Goal: Task Accomplishment & Management: Manage account settings

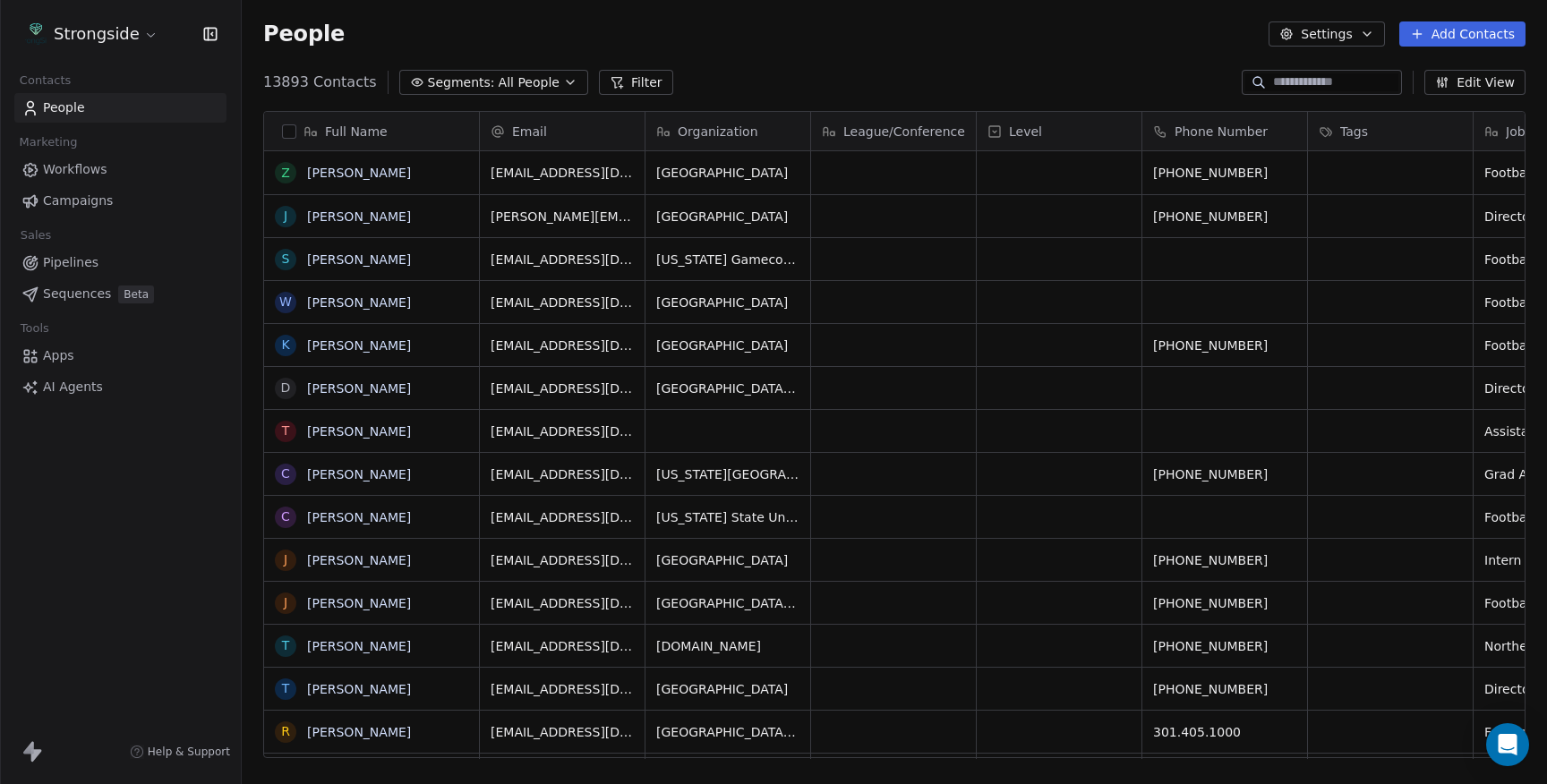
click at [108, 193] on span "Campaigns" at bounding box center [77, 201] width 69 height 19
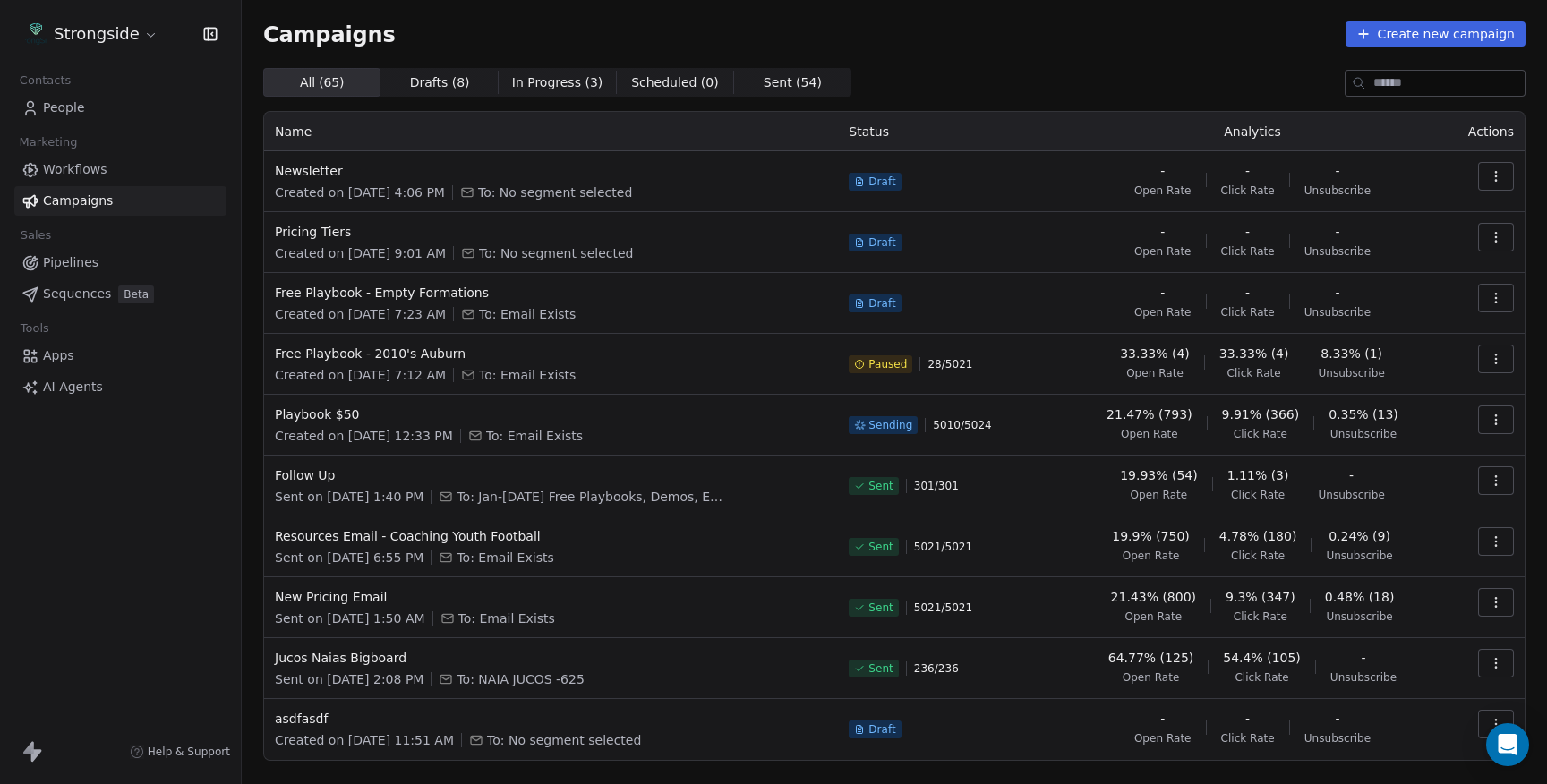
click at [1488, 425] on icon "button" at bounding box center [1495, 419] width 14 height 14
click at [1384, 575] on span "Pause" at bounding box center [1374, 574] width 42 height 22
click at [1511, 427] on button "button" at bounding box center [1496, 419] width 36 height 29
click at [1397, 553] on span "Resume" at bounding box center [1382, 545] width 57 height 22
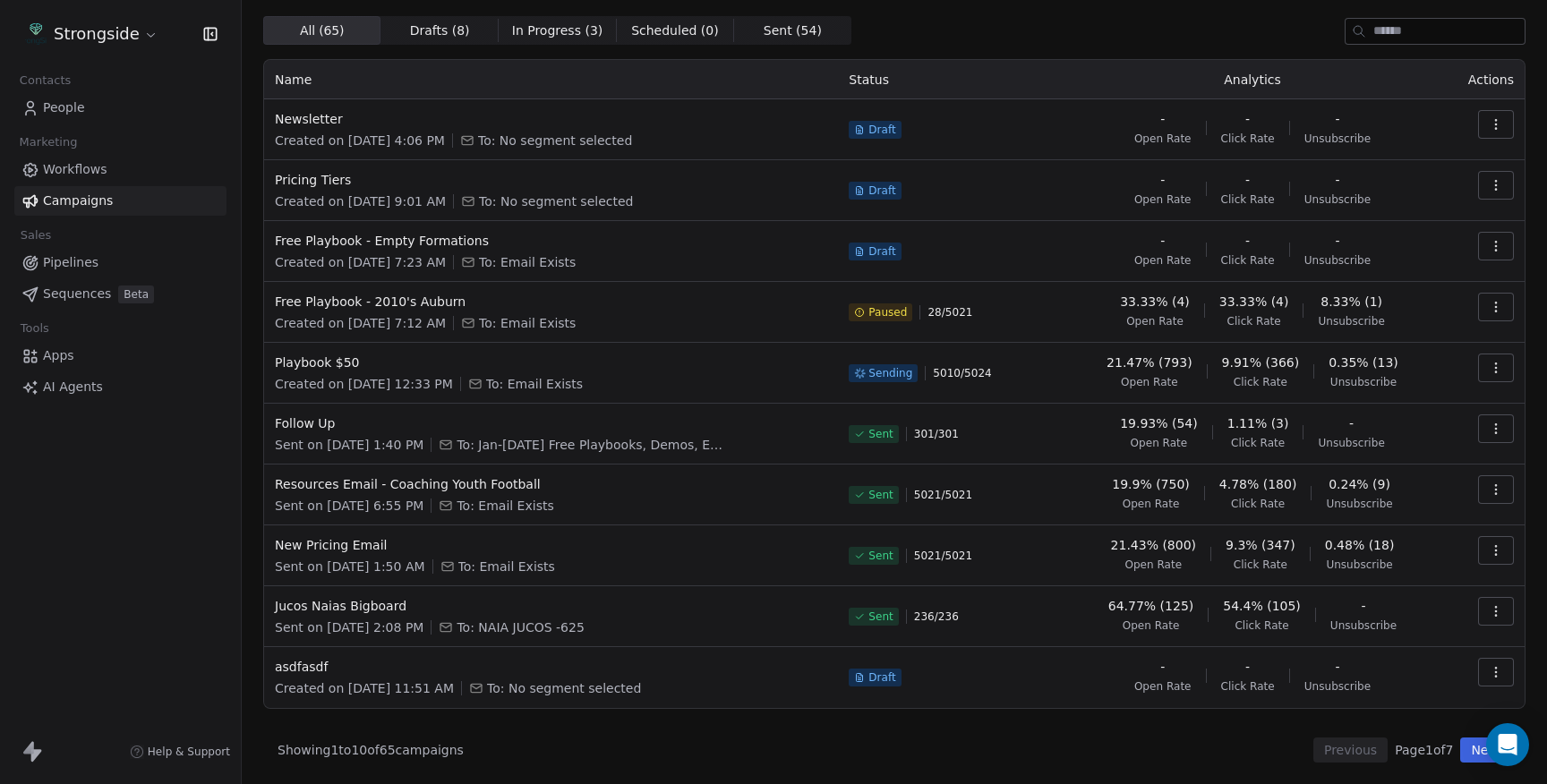
click at [1488, 430] on icon "button" at bounding box center [1495, 428] width 14 height 14
click at [1402, 497] on span "View Analytics" at bounding box center [1404, 497] width 104 height 22
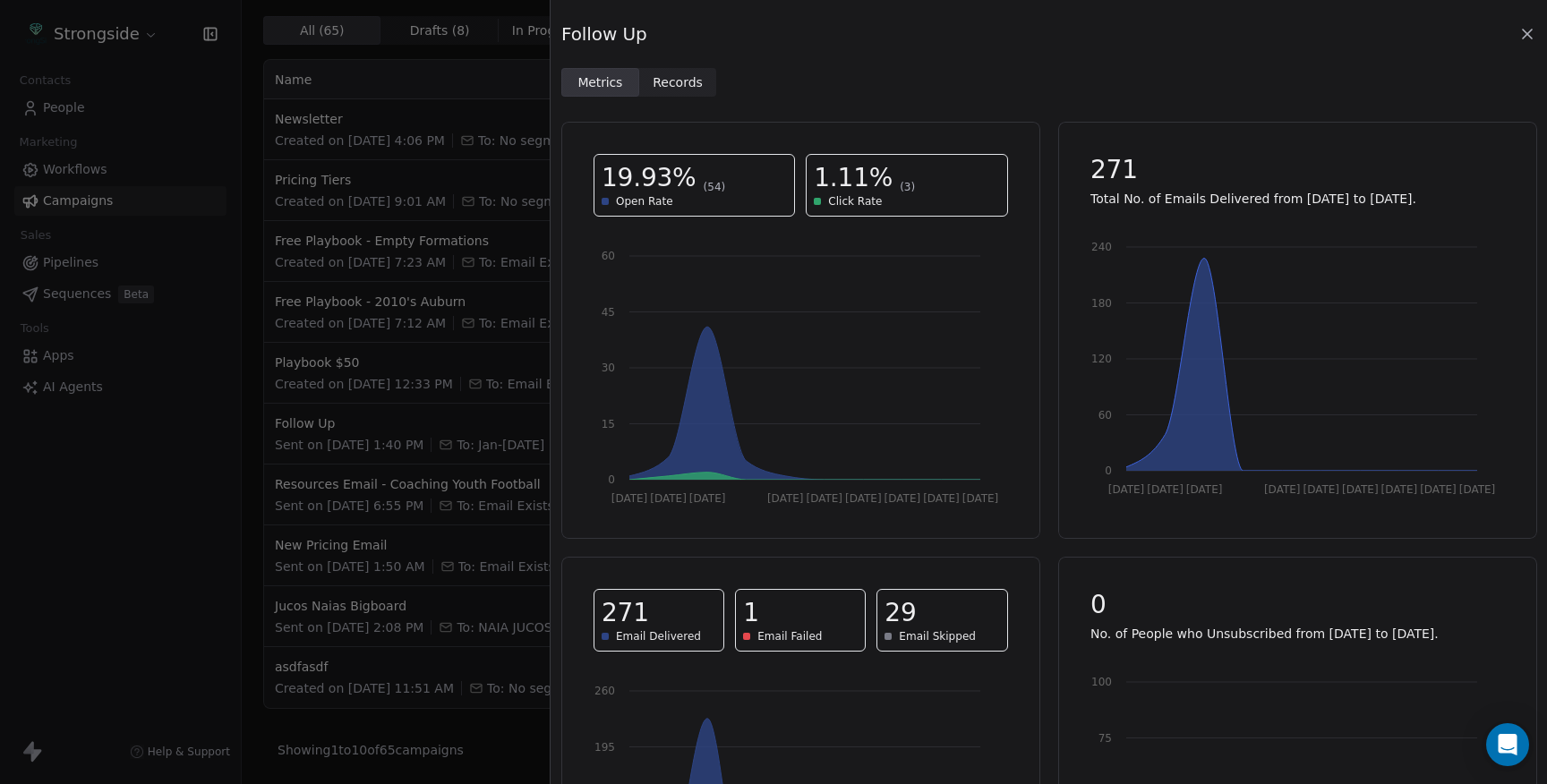
click at [689, 88] on span "Records" at bounding box center [677, 83] width 50 height 19
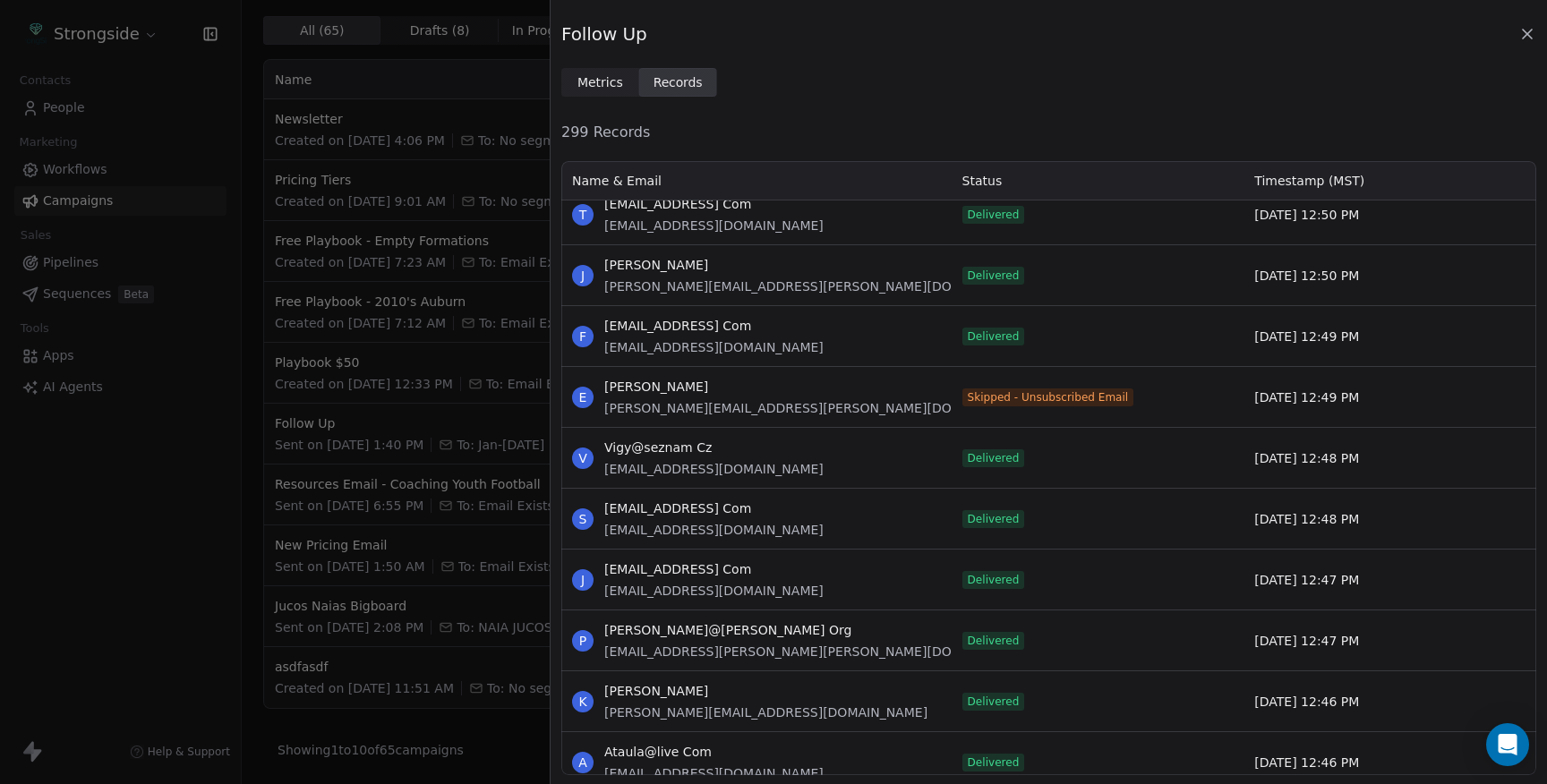
scroll to position [9279, 0]
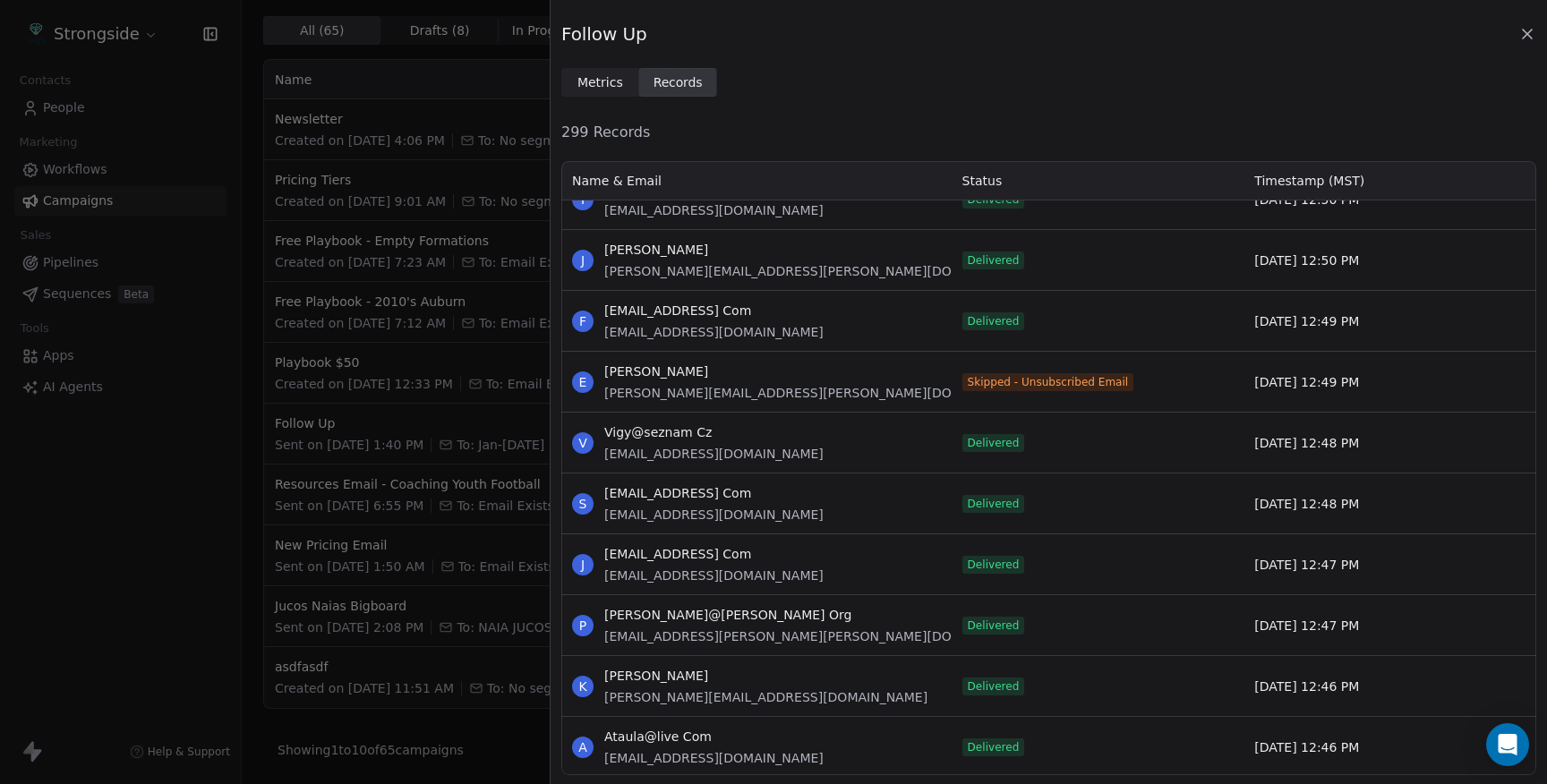
click at [1533, 39] on icon at bounding box center [1527, 33] width 18 height 18
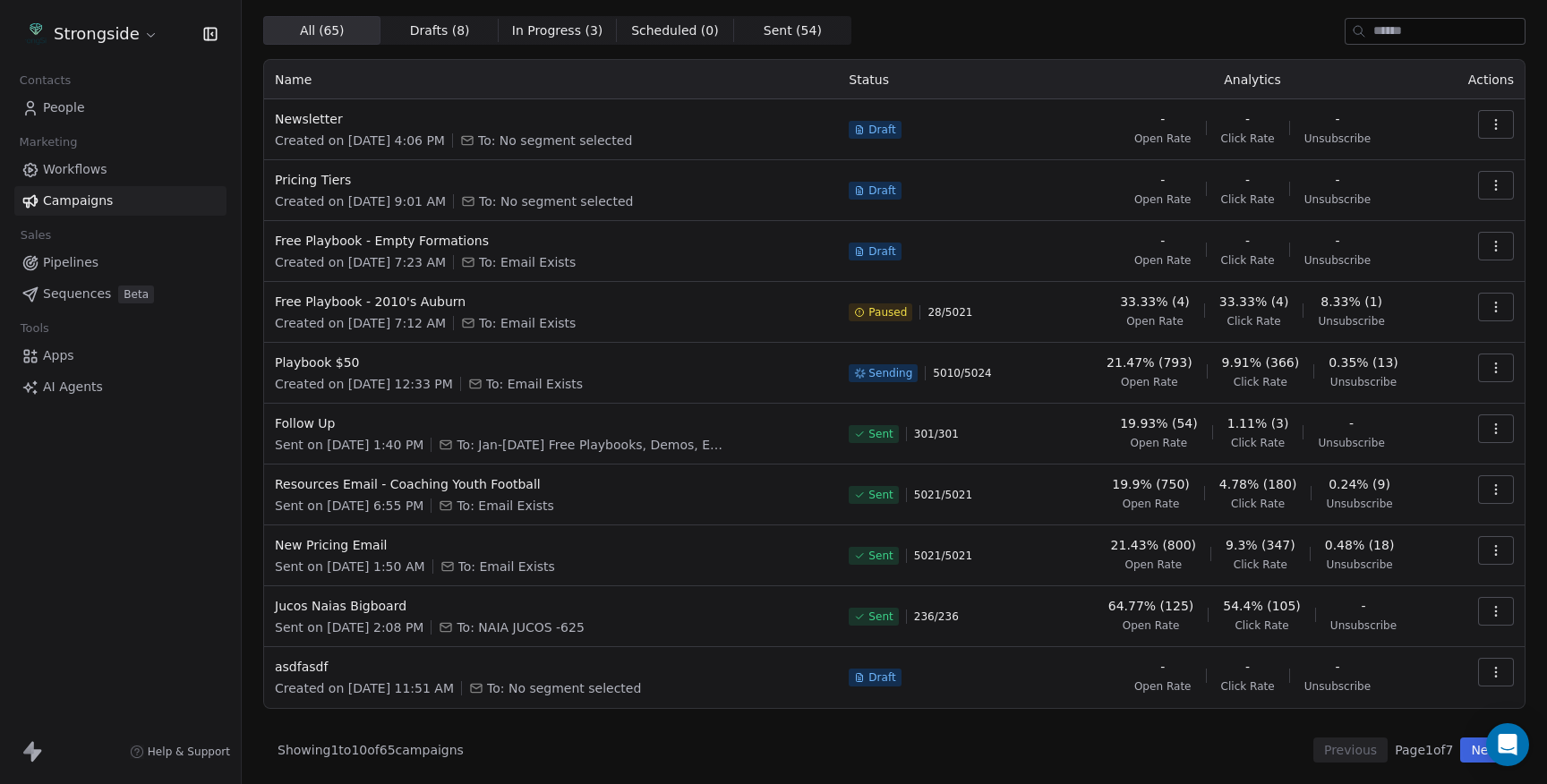
click at [1496, 372] on icon "button" at bounding box center [1495, 372] width 1 height 1
click at [1391, 520] on span "Pause" at bounding box center [1374, 522] width 42 height 22
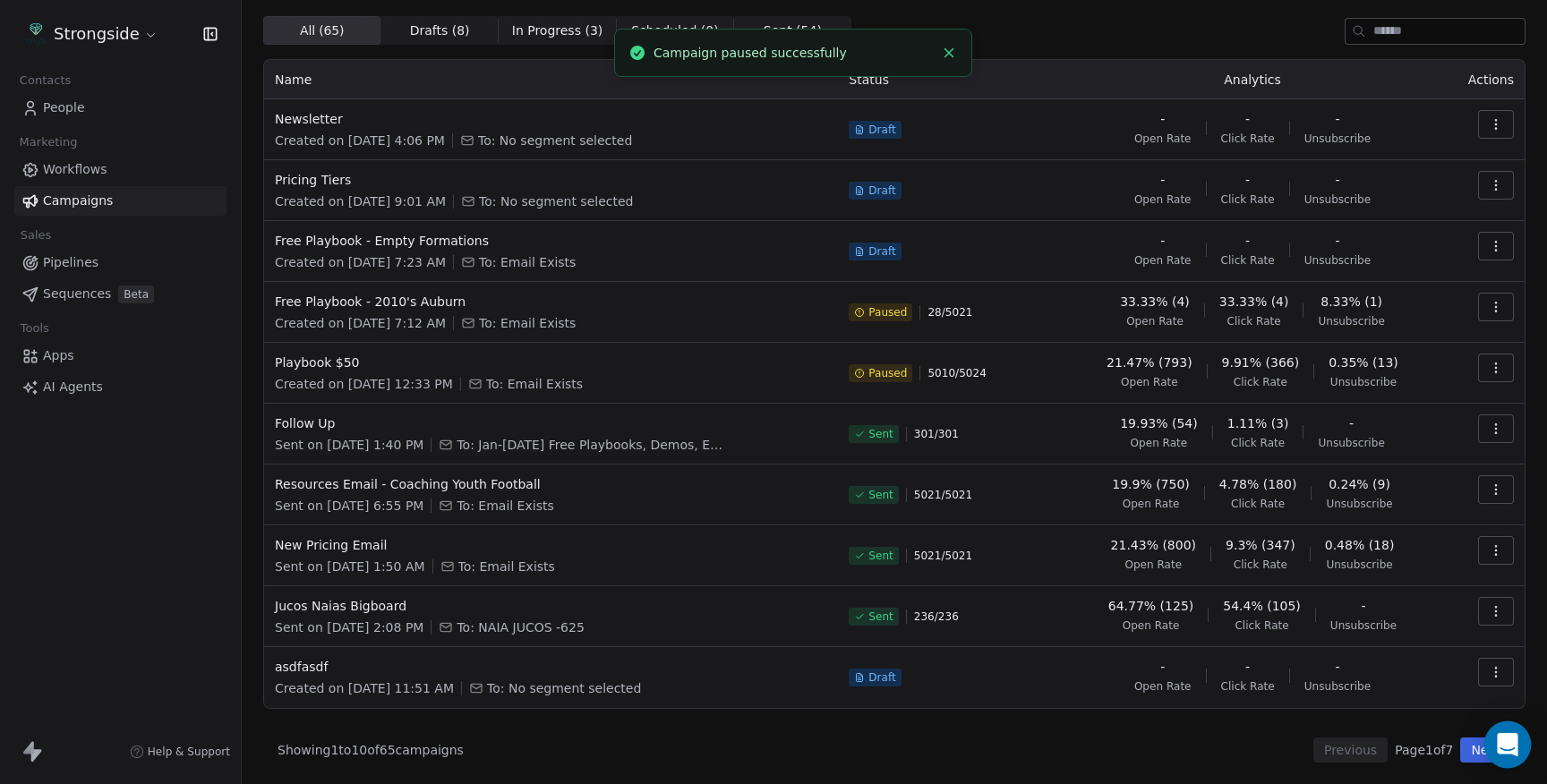
click at [1504, 752] on icon "Open Intercom Messenger" at bounding box center [1507, 744] width 21 height 23
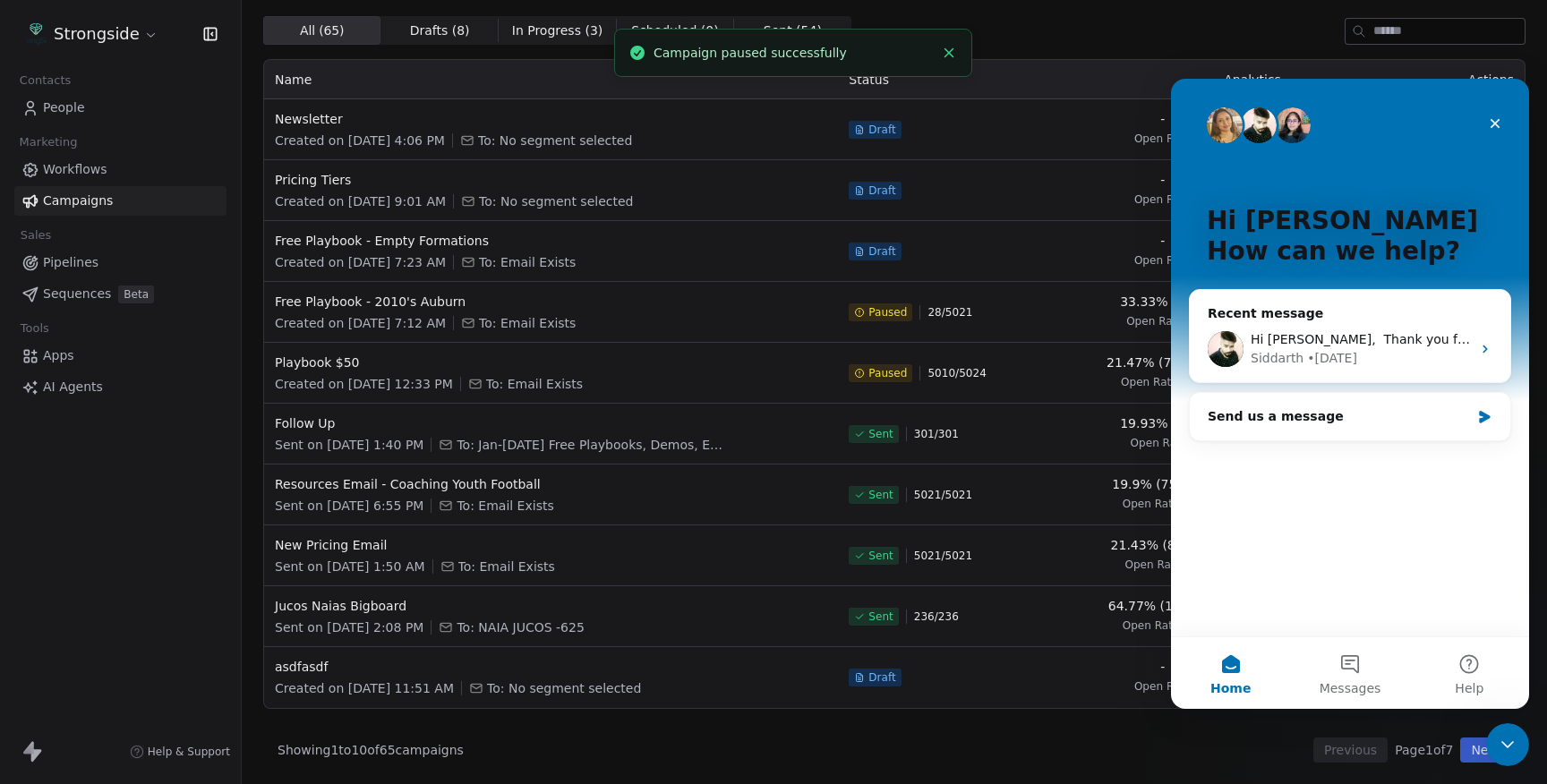
scroll to position [0, 0]
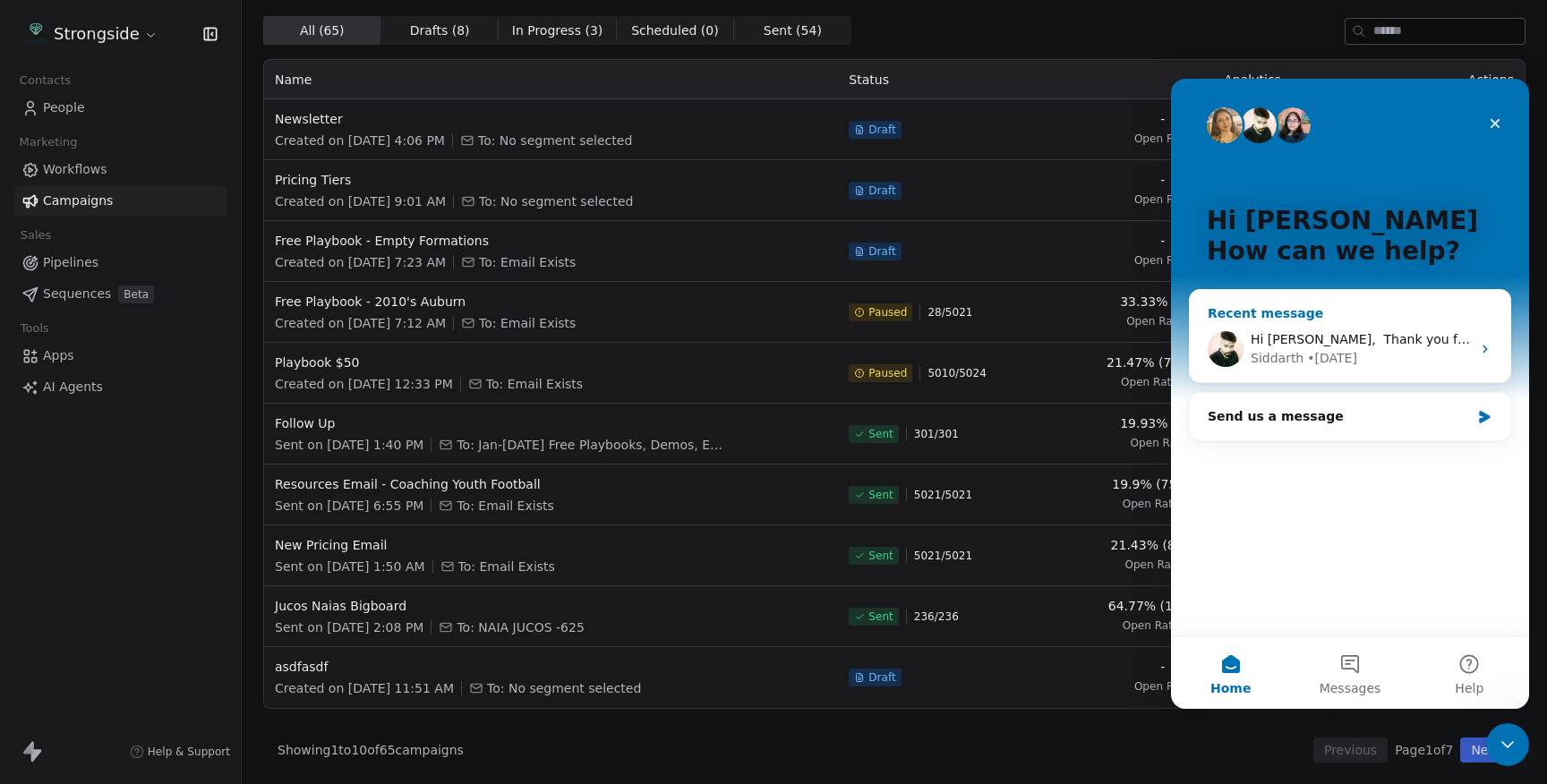
click at [1391, 373] on div "Hi [PERSON_NAME], ​ Thank you for reaching out, please let me know the campaign…" at bounding box center [1349, 349] width 320 height 67
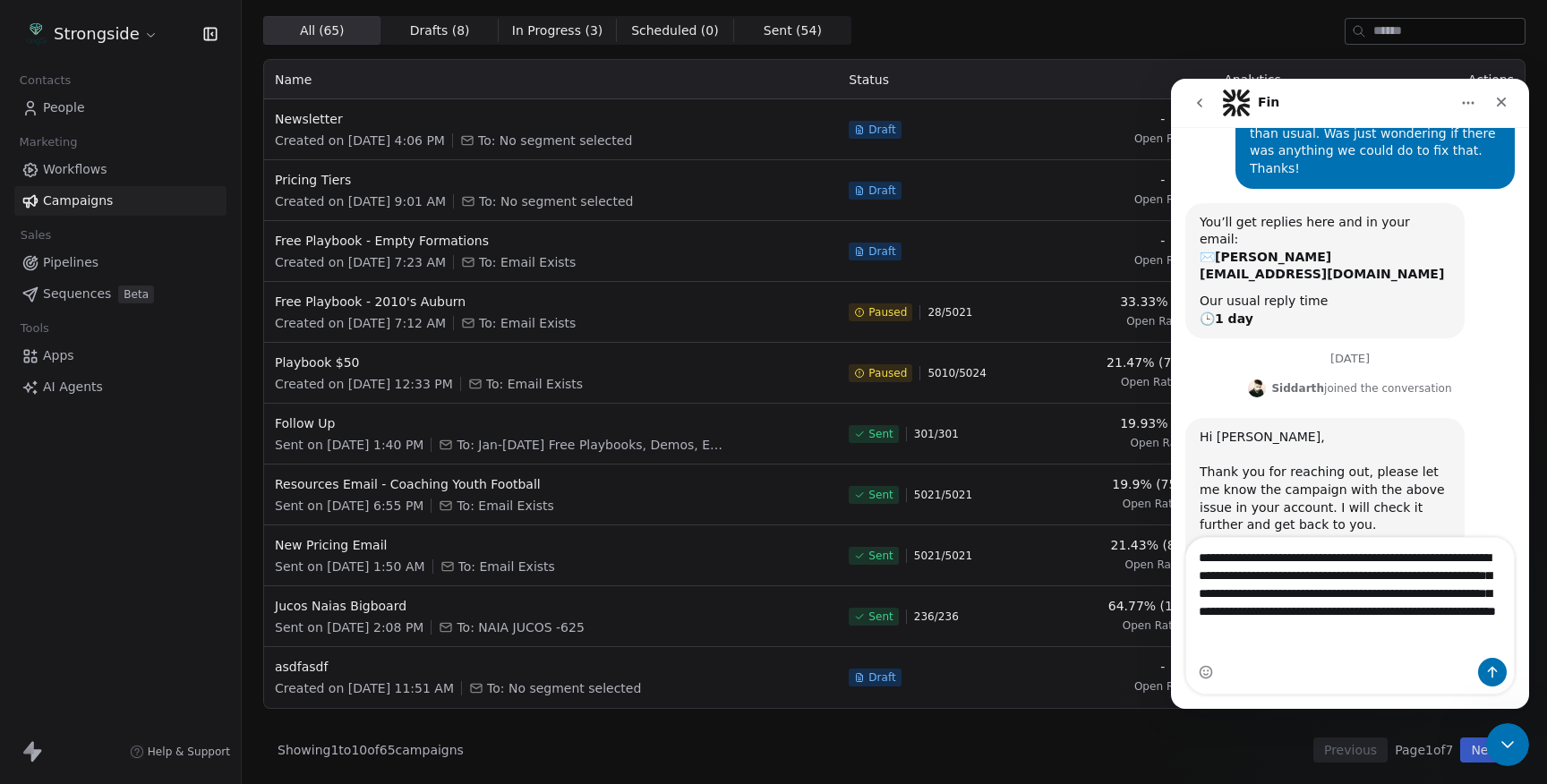
scroll to position [162, 0]
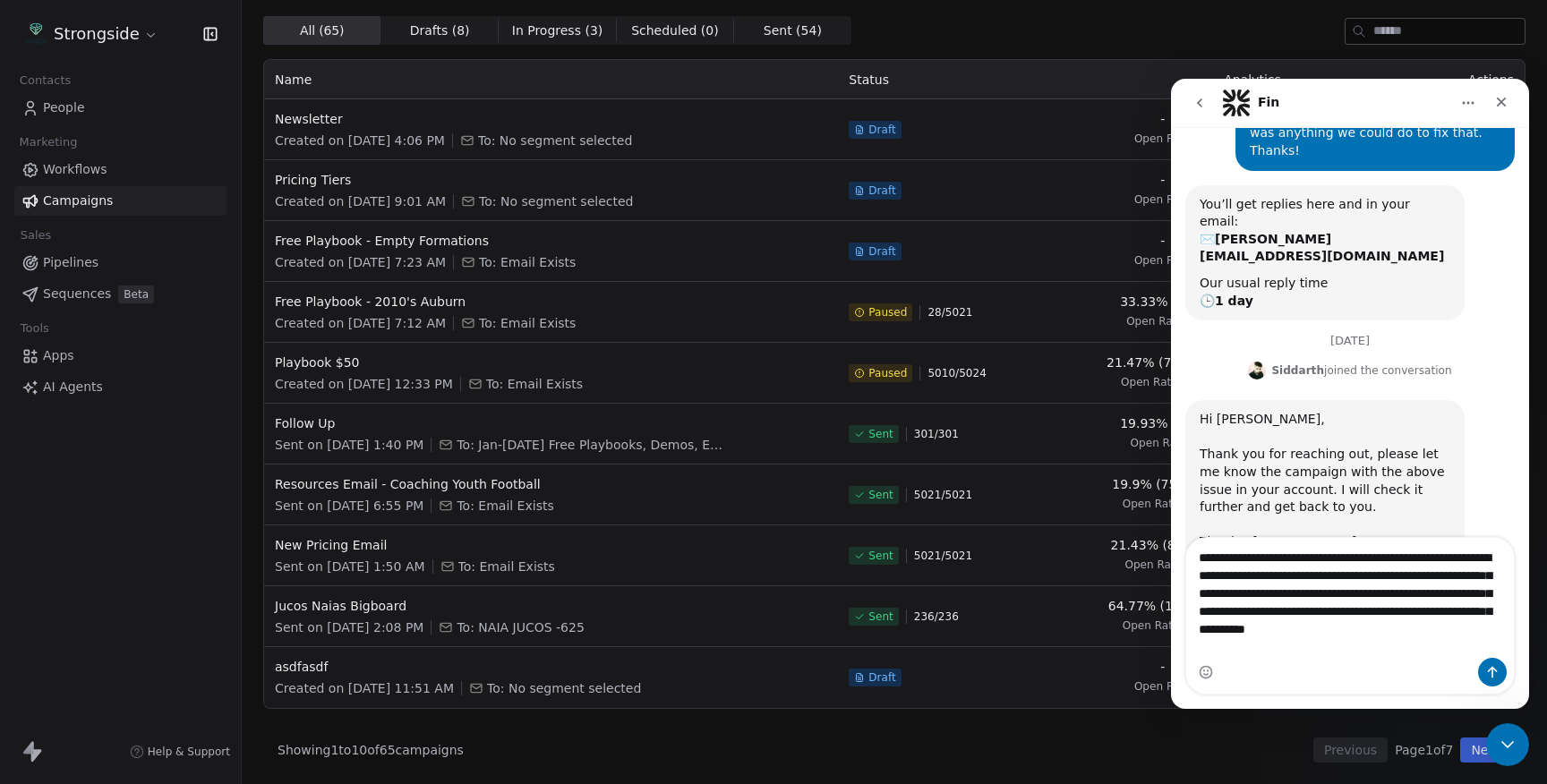
type textarea "**********"
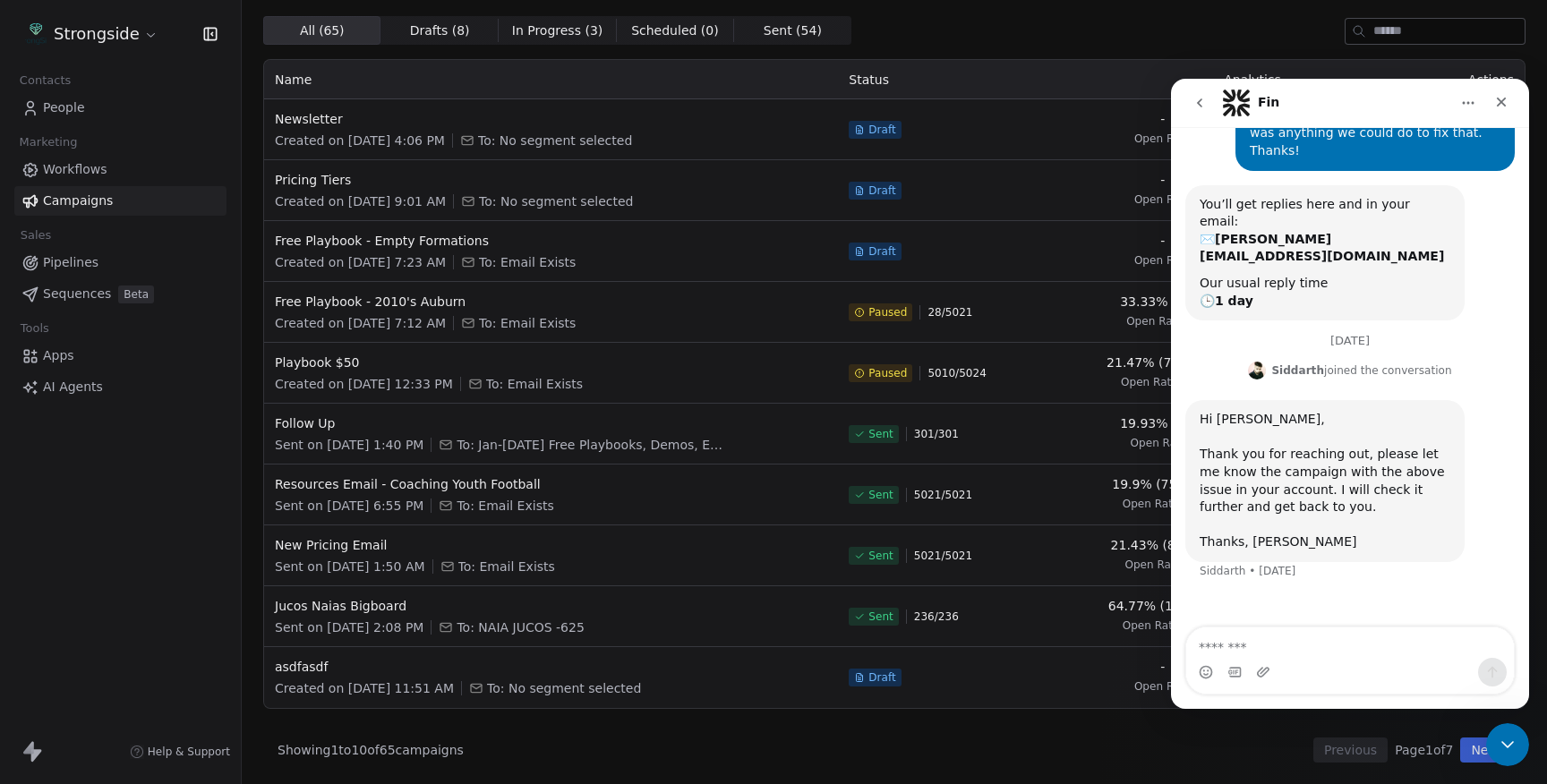
scroll to position [252, 0]
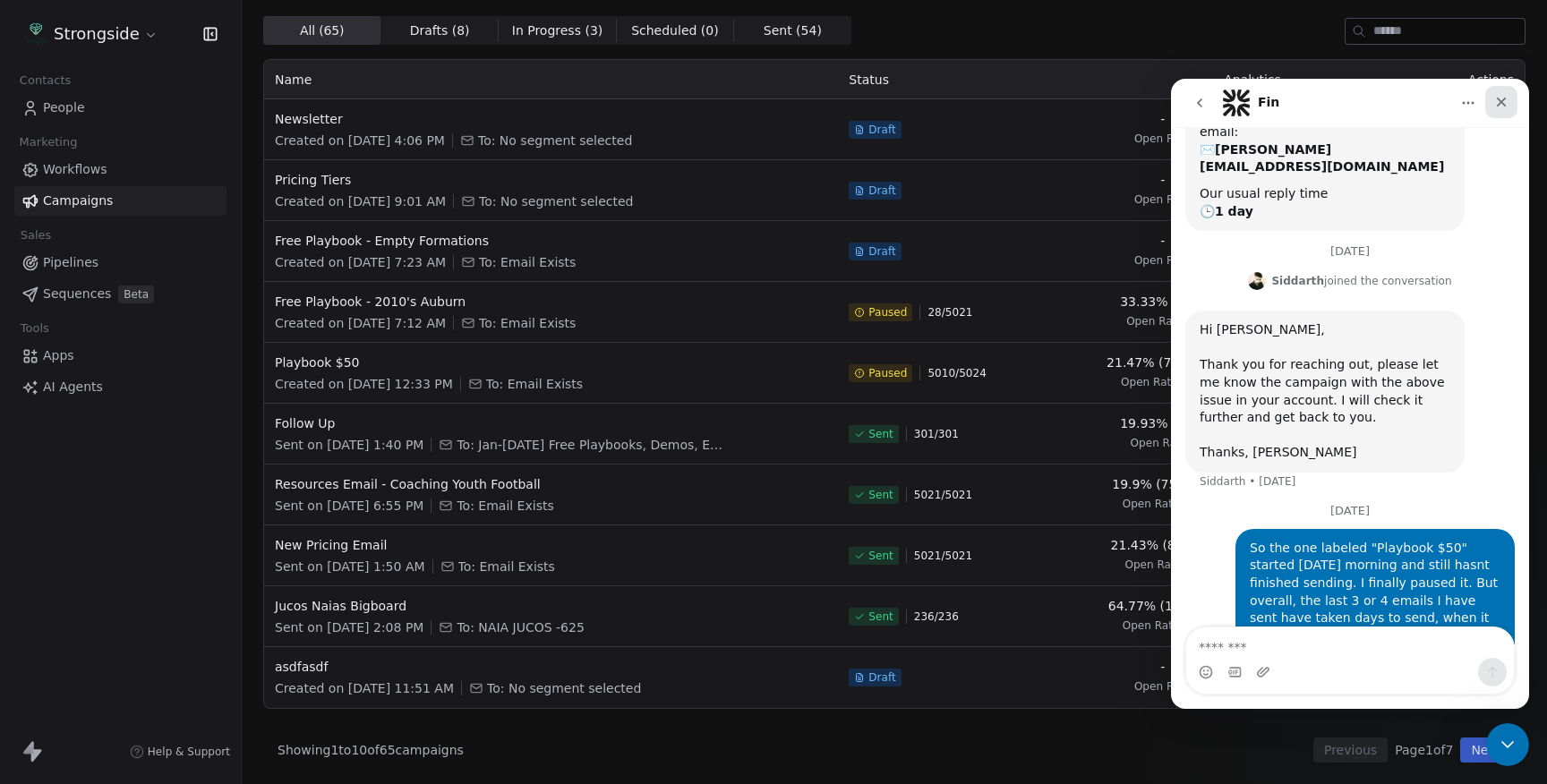
click at [1502, 105] on icon "Close" at bounding box center [1500, 102] width 14 height 14
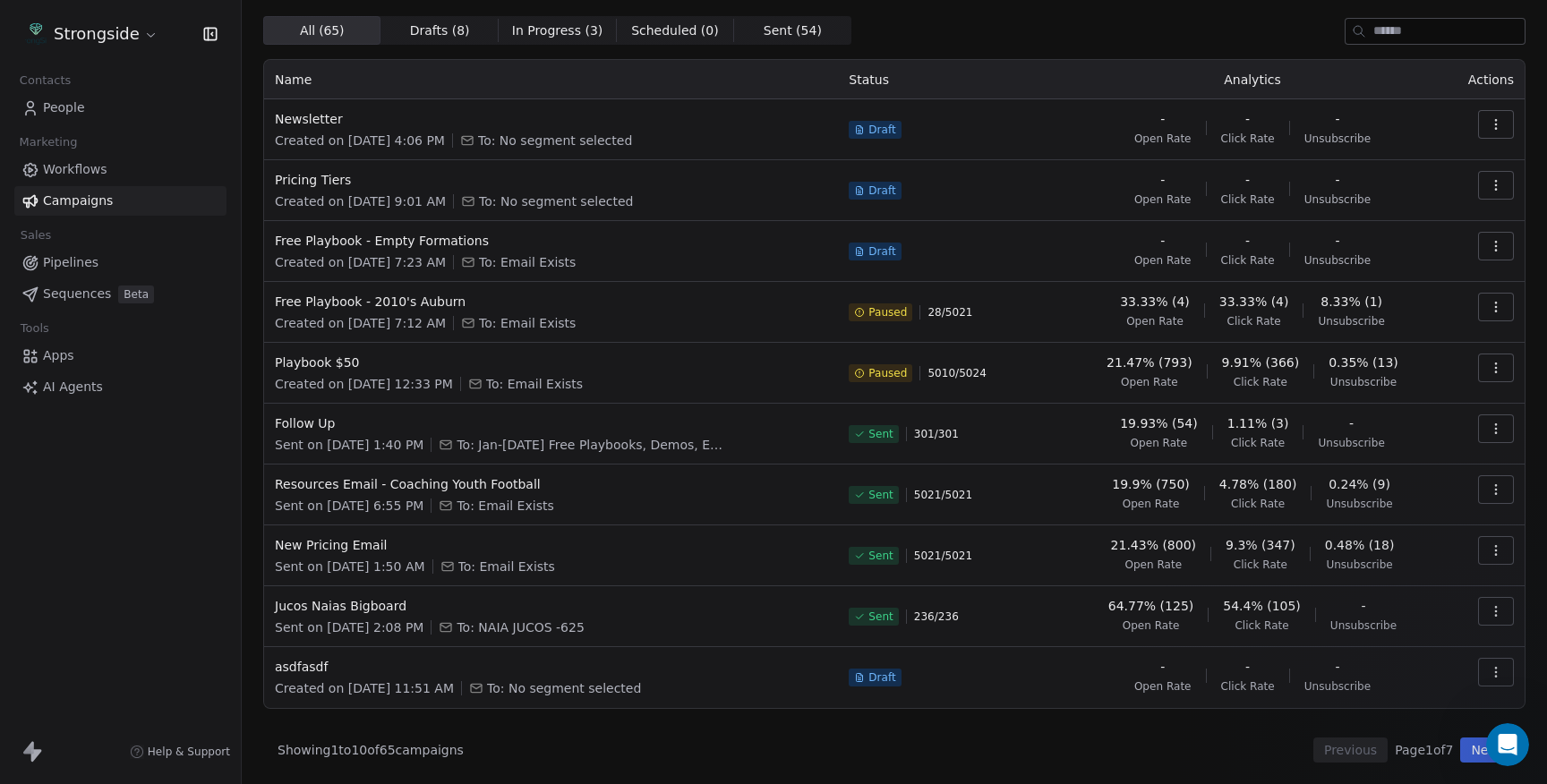
scroll to position [0, 0]
